Goal: Navigation & Orientation: Find specific page/section

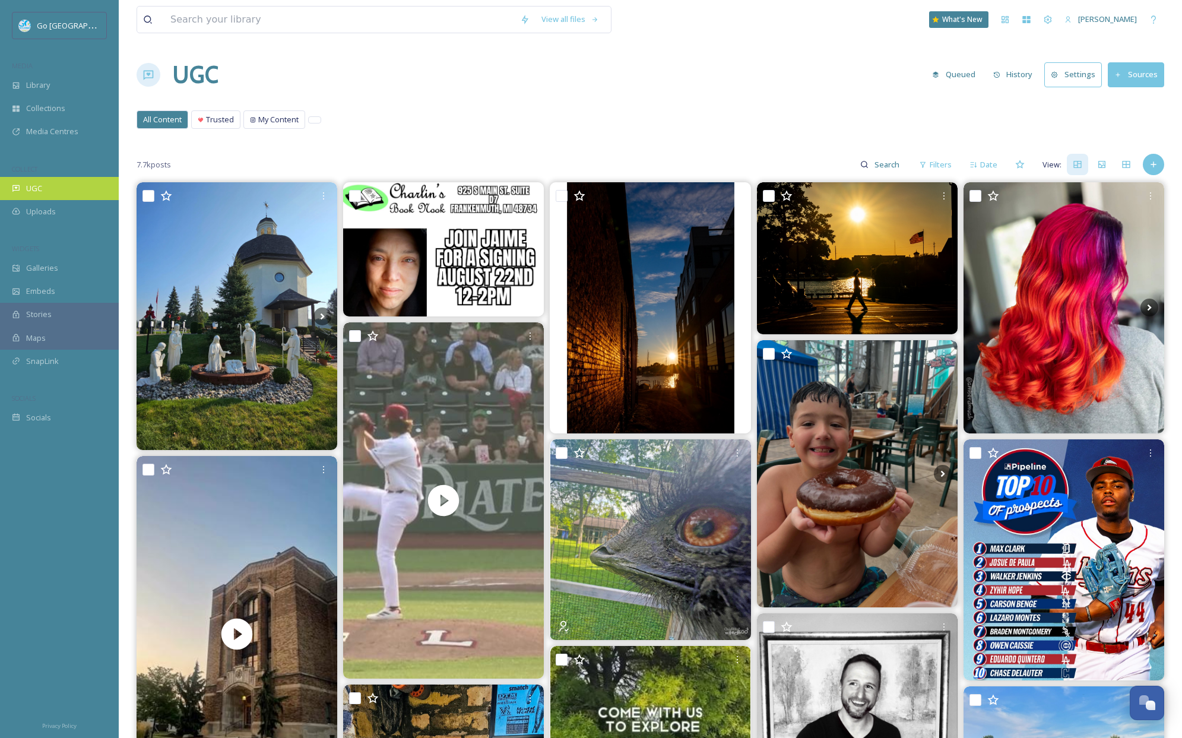
click at [53, 185] on div "UGC" at bounding box center [59, 188] width 119 height 23
